Goal: Find specific page/section

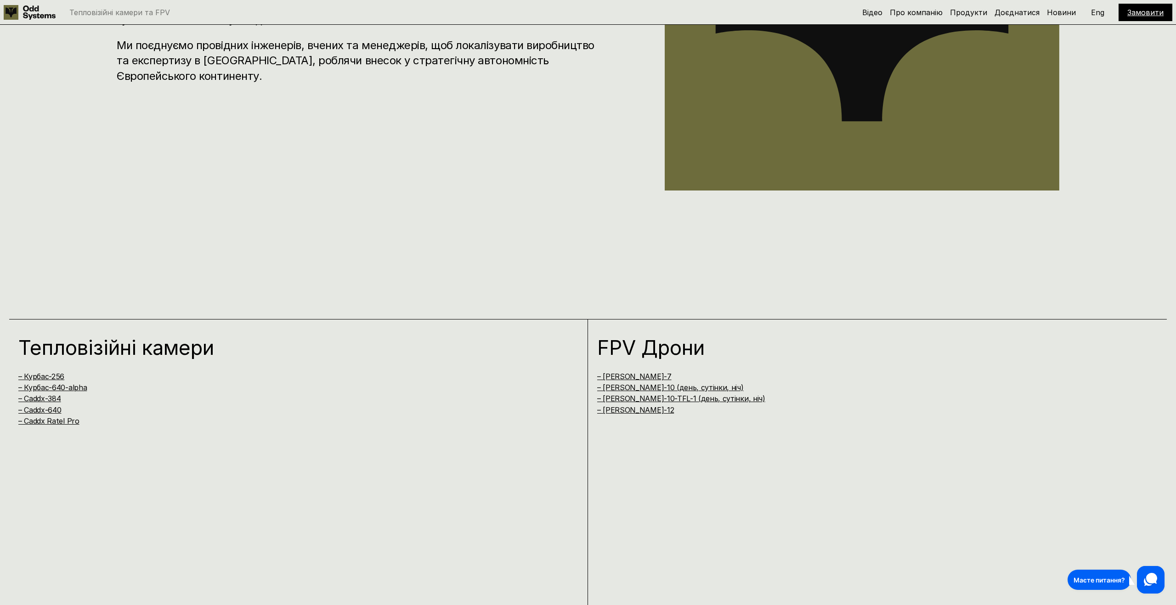
scroll to position [990, 0]
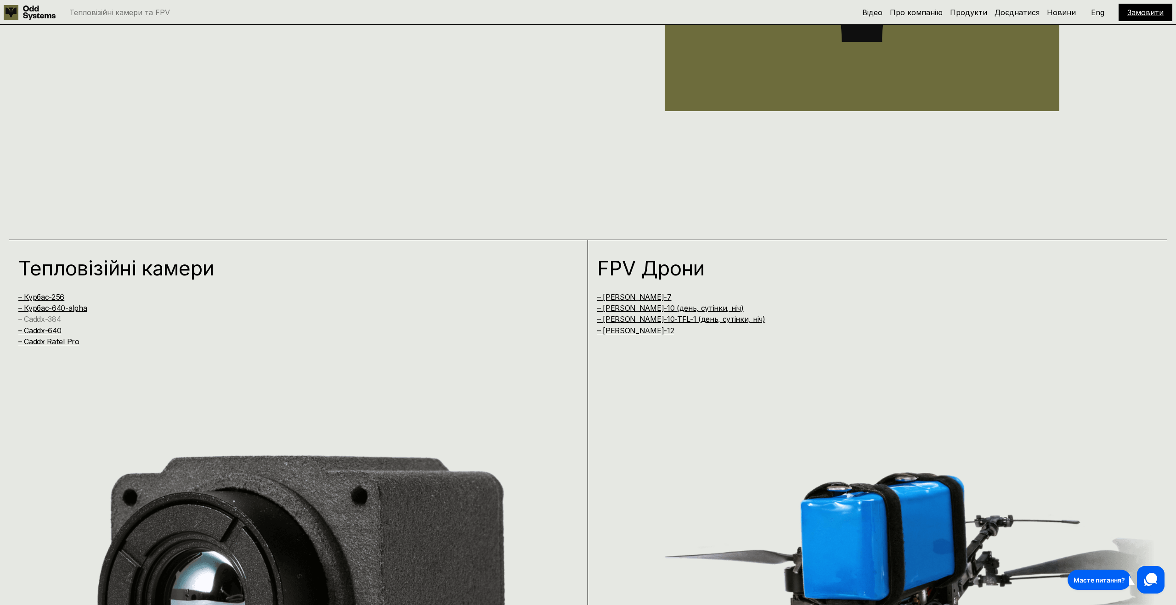
click at [61, 316] on link "– Caddx-384" at bounding box center [39, 319] width 42 height 9
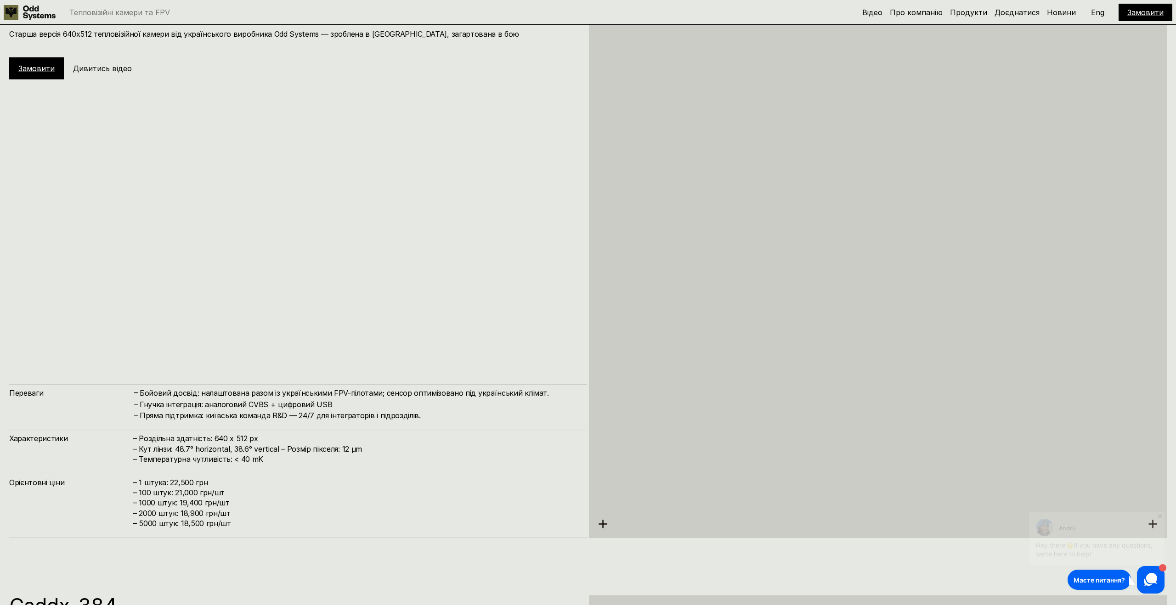
scroll to position [2461, 0]
